Goal: Information Seeking & Learning: Learn about a topic

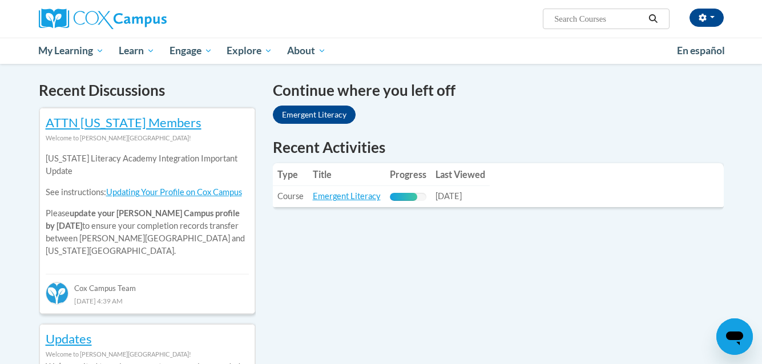
scroll to position [341, 0]
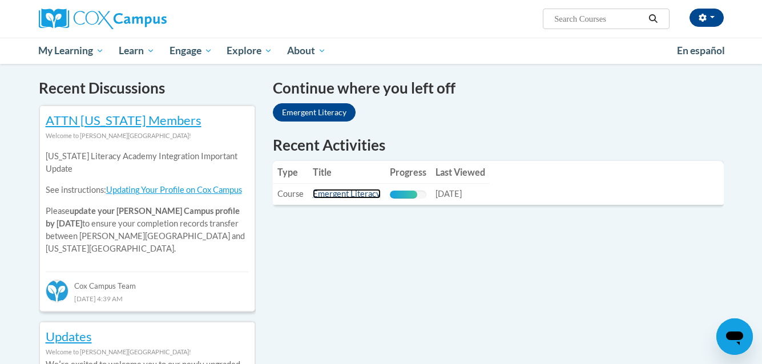
click at [336, 195] on link "Emergent Literacy" at bounding box center [347, 194] width 68 height 10
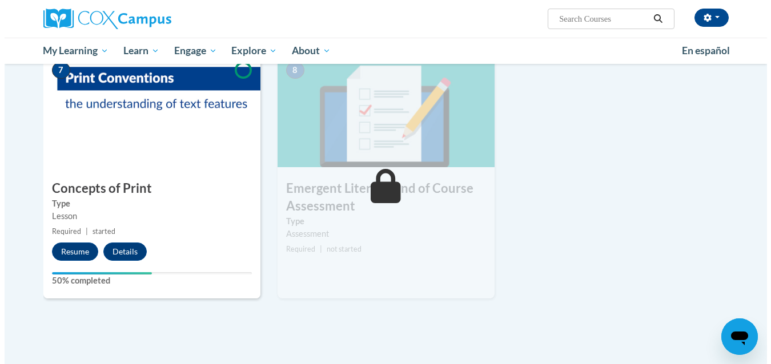
scroll to position [799, 0]
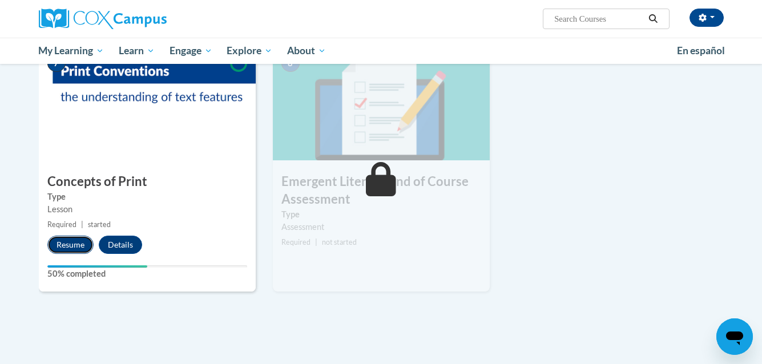
click at [70, 249] on button "Resume" at bounding box center [70, 245] width 46 height 18
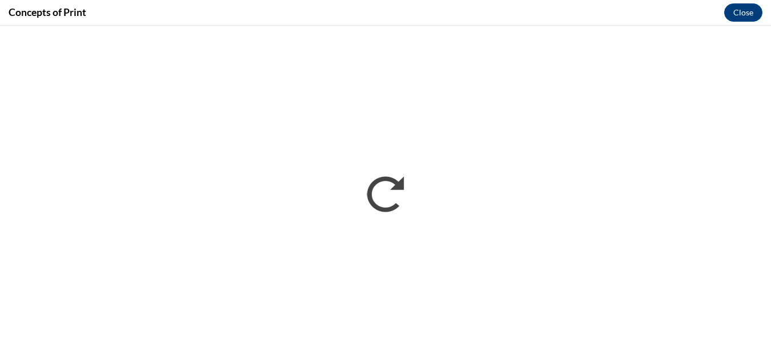
scroll to position [0, 0]
